Goal: Information Seeking & Learning: Learn about a topic

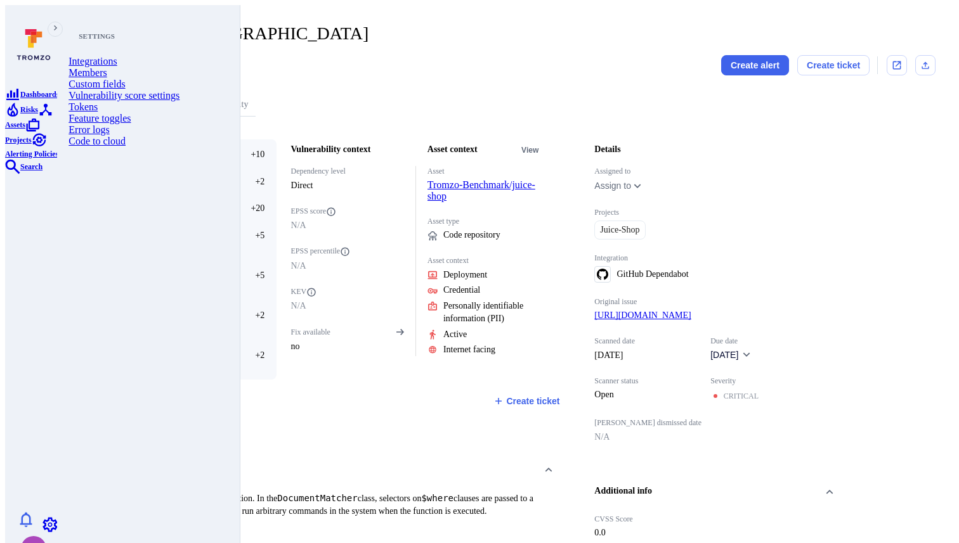
click at [130, 124] on link "Feature toggles" at bounding box center [144, 118] width 153 height 11
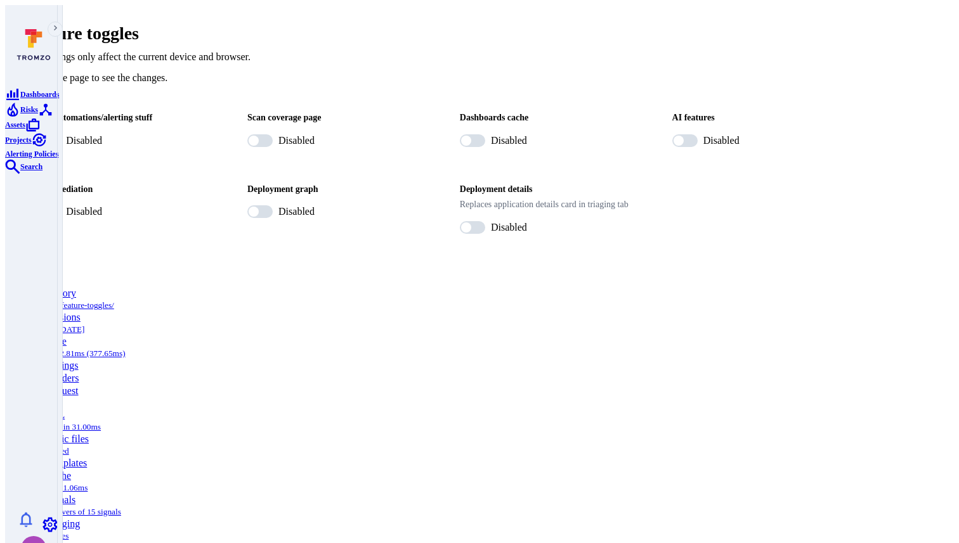
click at [307, 204] on span "Disabled" at bounding box center [296, 211] width 36 height 15
click at [273, 205] on input "Disabled" at bounding box center [253, 211] width 39 height 13
checkbox input "true"
click at [346, 49] on p "This settings only affect the current device and browser." at bounding box center [479, 56] width 912 height 15
click at [666, 114] on section "AI features Disabled" at bounding box center [760, 130] width 201 height 60
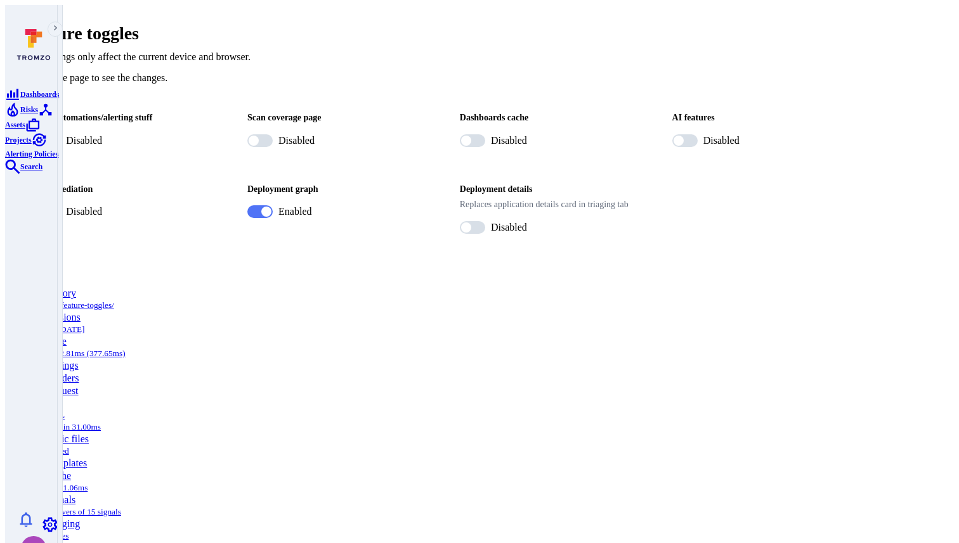
click at [660, 117] on section "AI features Disabled" at bounding box center [760, 130] width 201 height 60
click at [661, 134] on input "Disabled" at bounding box center [678, 140] width 39 height 13
checkbox input "true"
click at [102, 204] on span "Disabled" at bounding box center [84, 211] width 36 height 15
click at [61, 205] on input "Disabled" at bounding box center [41, 211] width 39 height 13
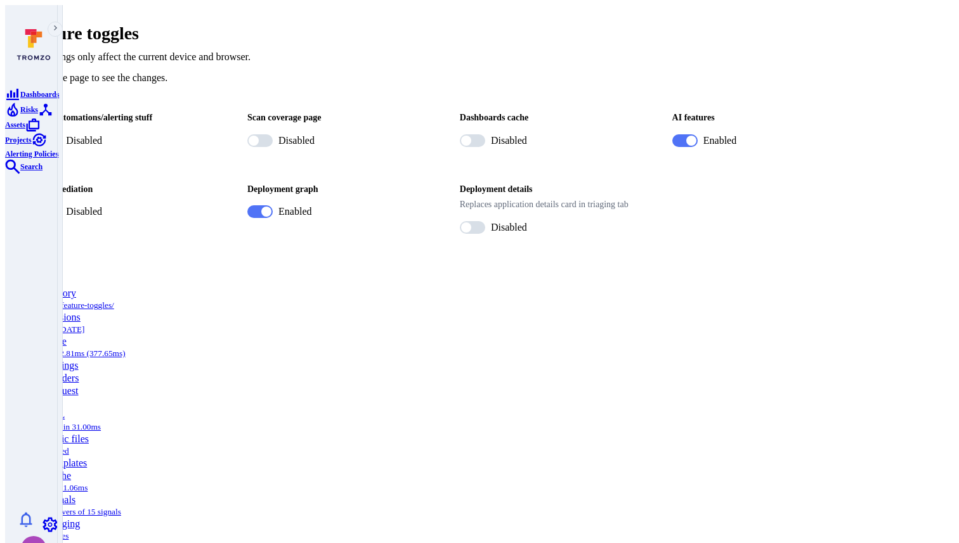
checkbox input "true"
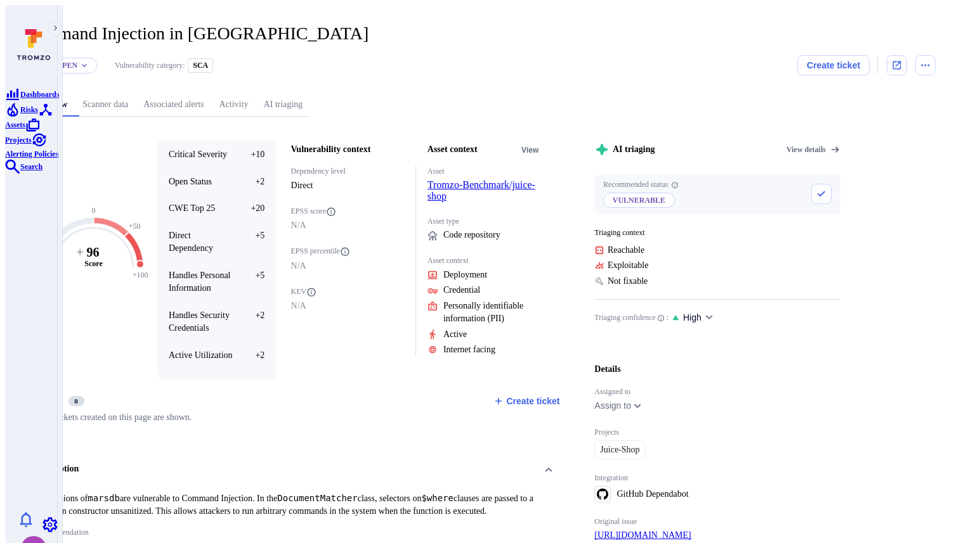
click at [310, 93] on link "AI triaging" at bounding box center [282, 104] width 55 height 23
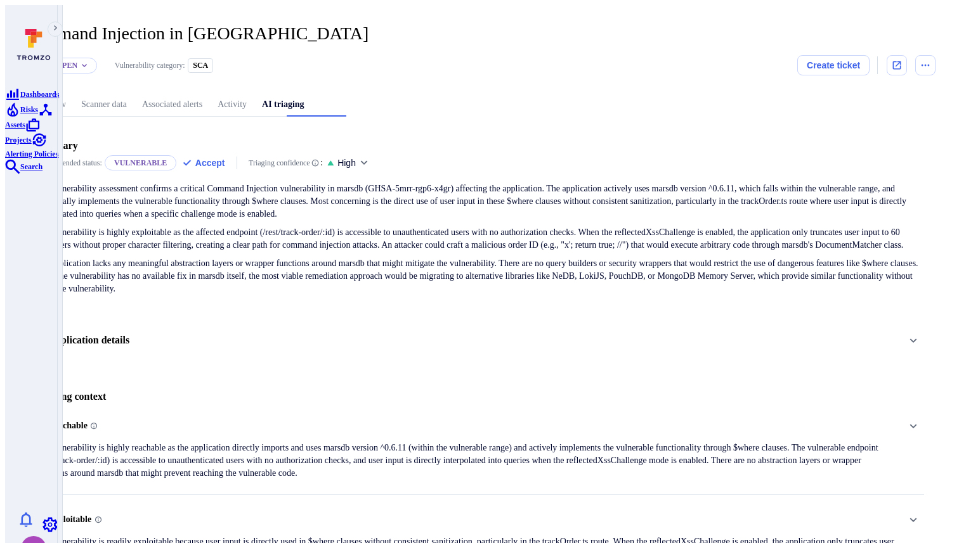
click at [248, 330] on div "Application details" at bounding box center [479, 341] width 889 height 22
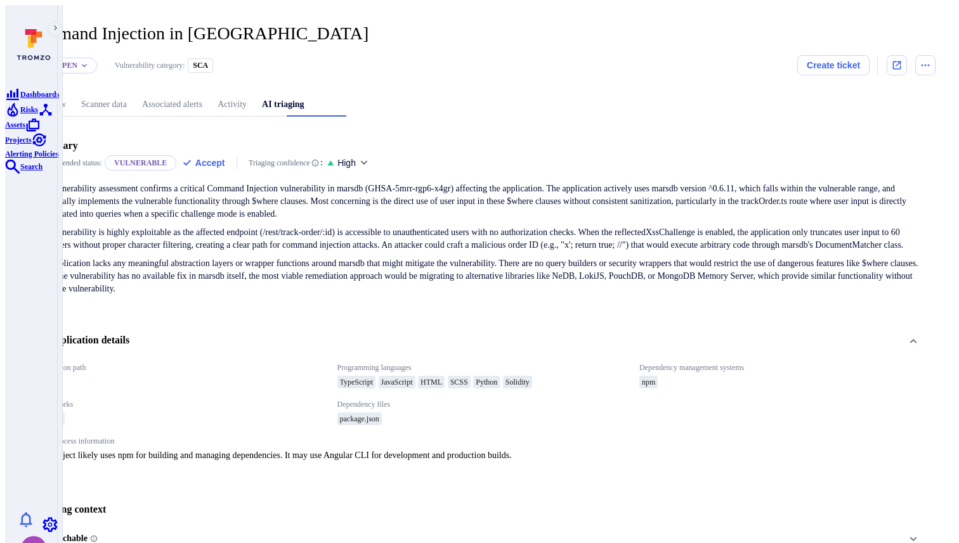
click at [248, 330] on div "Application details" at bounding box center [479, 341] width 889 height 22
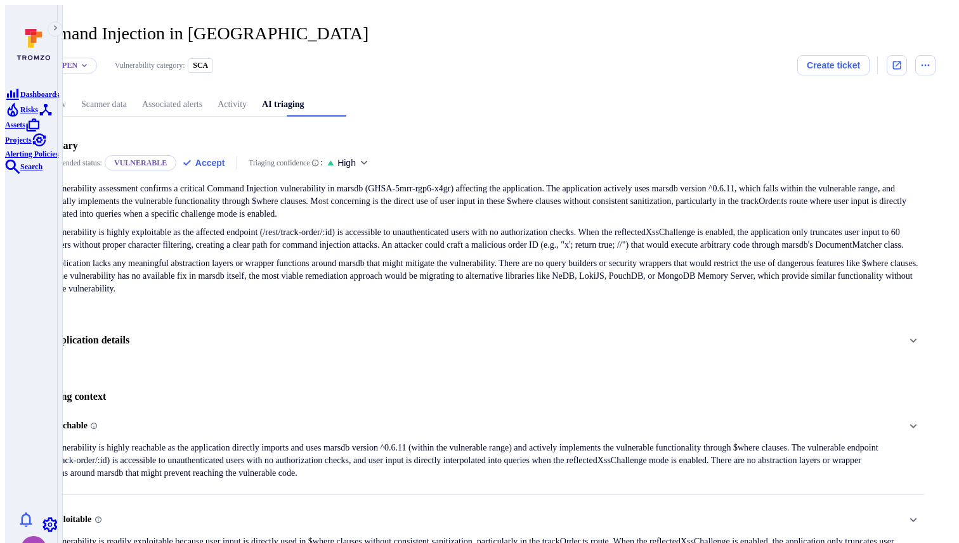
click at [240, 232] on p "The vulnerability is highly exploitable as the affected endpoint (/rest/track-o…" at bounding box center [479, 238] width 889 height 25
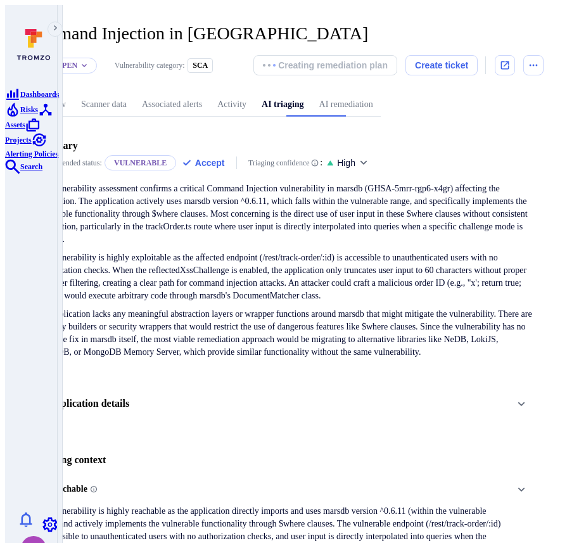
click at [381, 93] on link "AI remediation" at bounding box center [346, 104] width 69 height 23
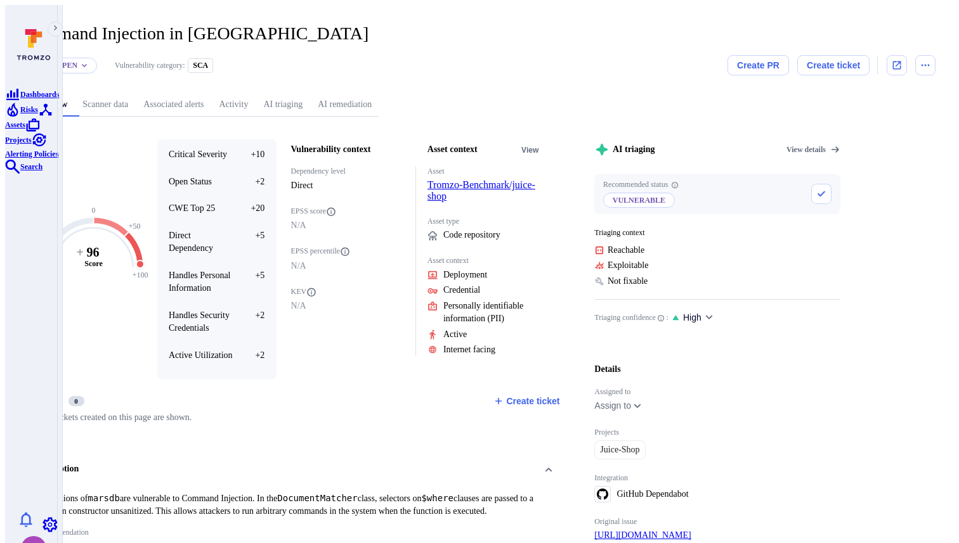
click at [310, 93] on link "AI triaging" at bounding box center [282, 104] width 55 height 23
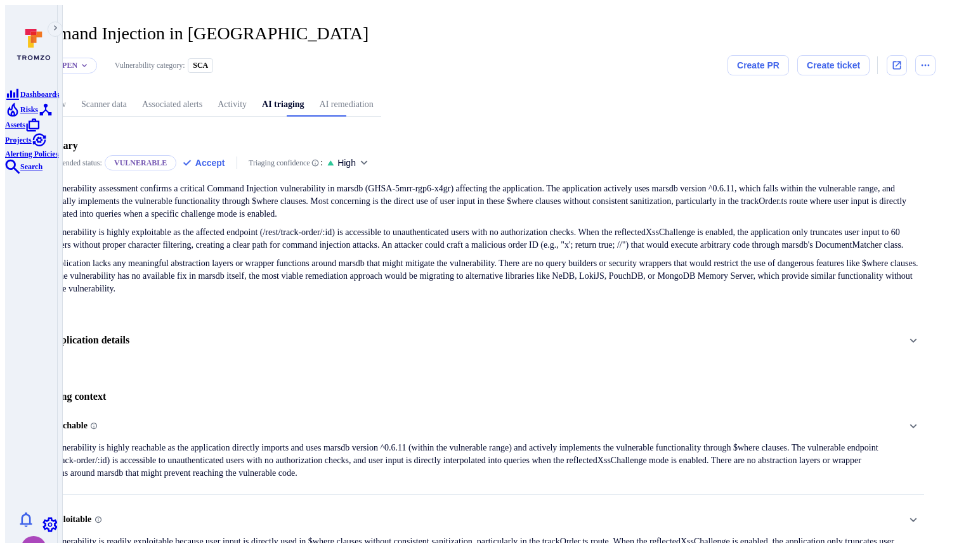
click at [381, 94] on link "AI remediation" at bounding box center [346, 104] width 69 height 23
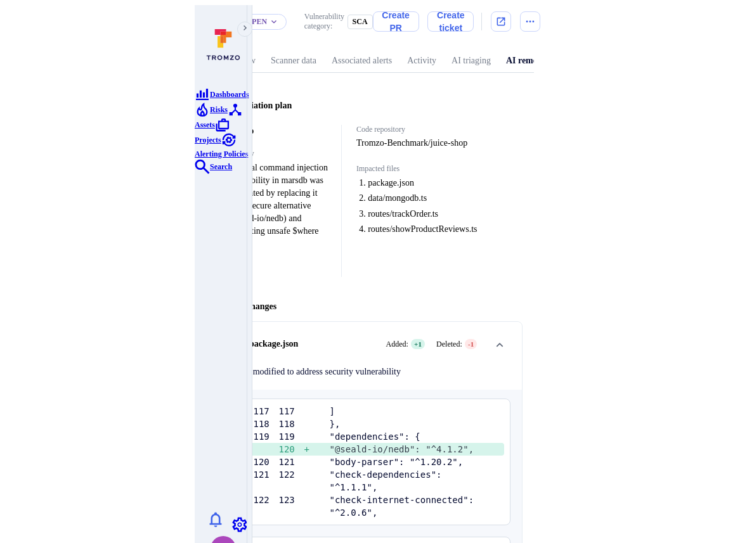
scroll to position [45, 0]
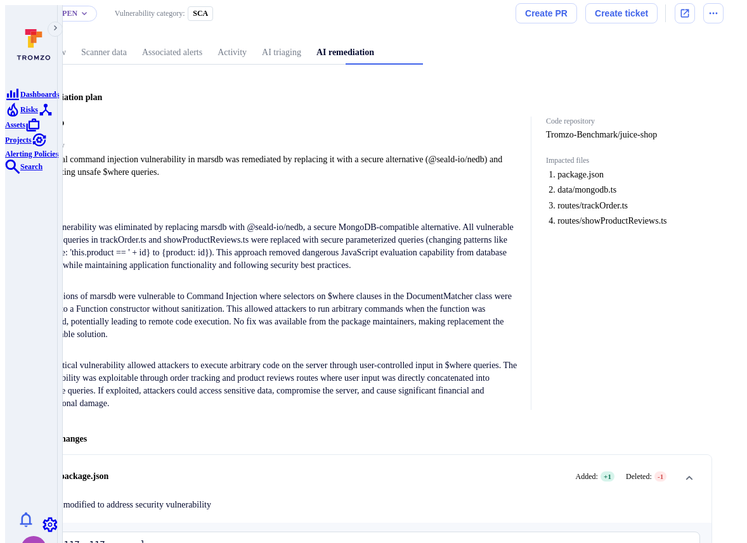
scroll to position [51, 0]
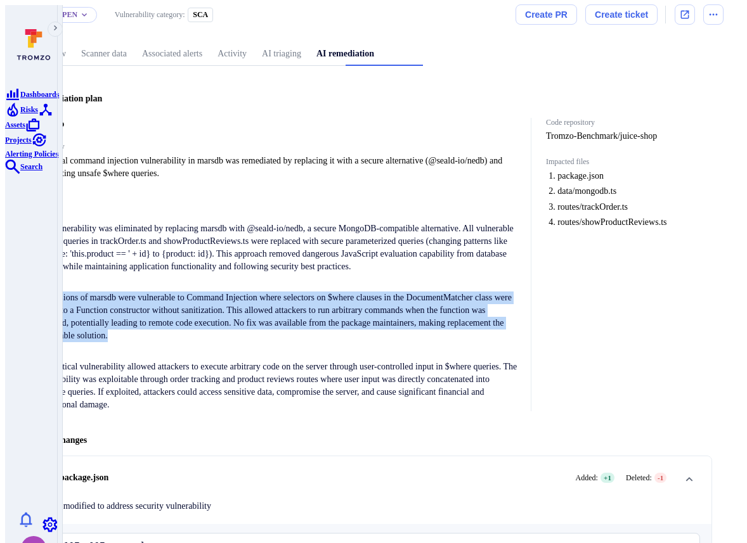
drag, startPoint x: 134, startPoint y: 346, endPoint x: 68, endPoint y: 294, distance: 84.4
copy p "All versions of marsdb were vulnerable to Command Injection where selectors on …"
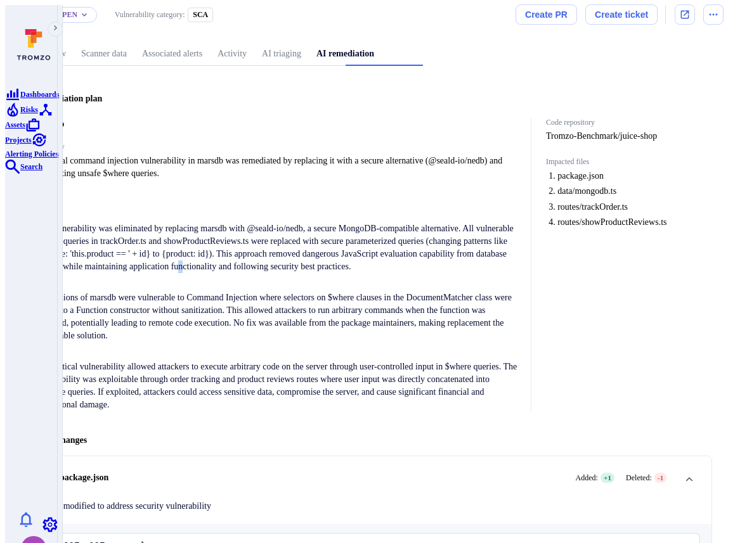
click at [220, 259] on p "The vulnerability was eliminated by replacing marsdb with @seald-io/nedb, a sec…" at bounding box center [277, 248] width 484 height 51
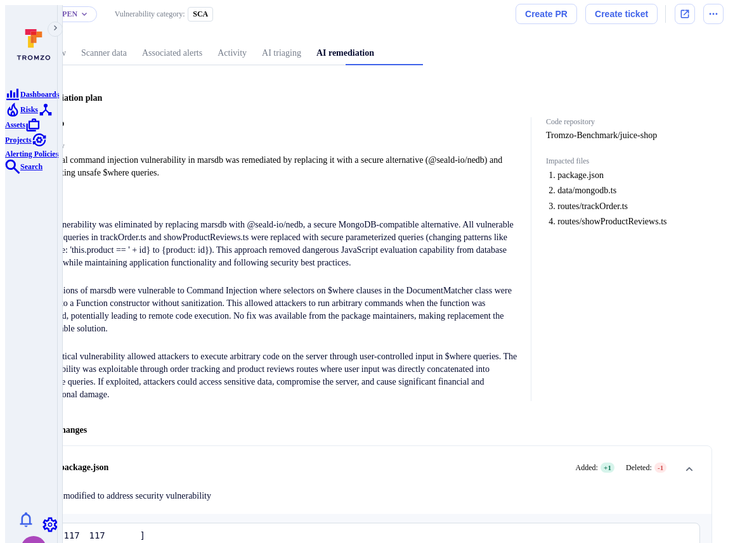
scroll to position [10, 0]
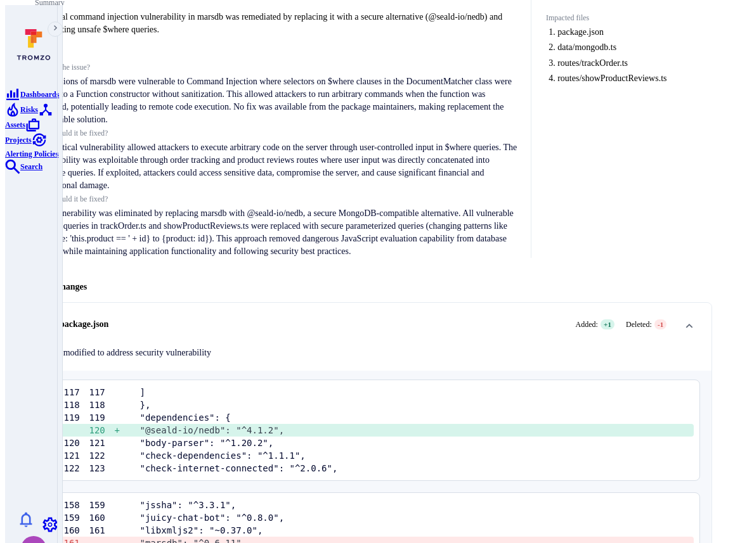
scroll to position [186, 0]
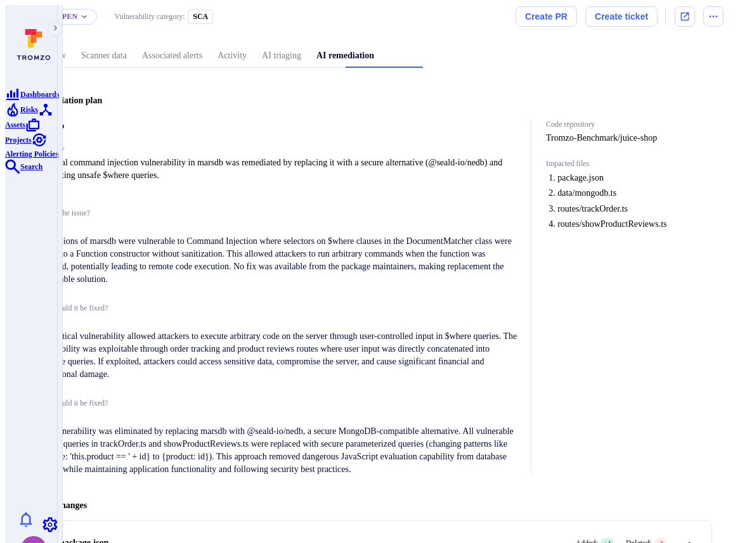
scroll to position [52, 0]
